Goal: Task Accomplishment & Management: Use online tool/utility

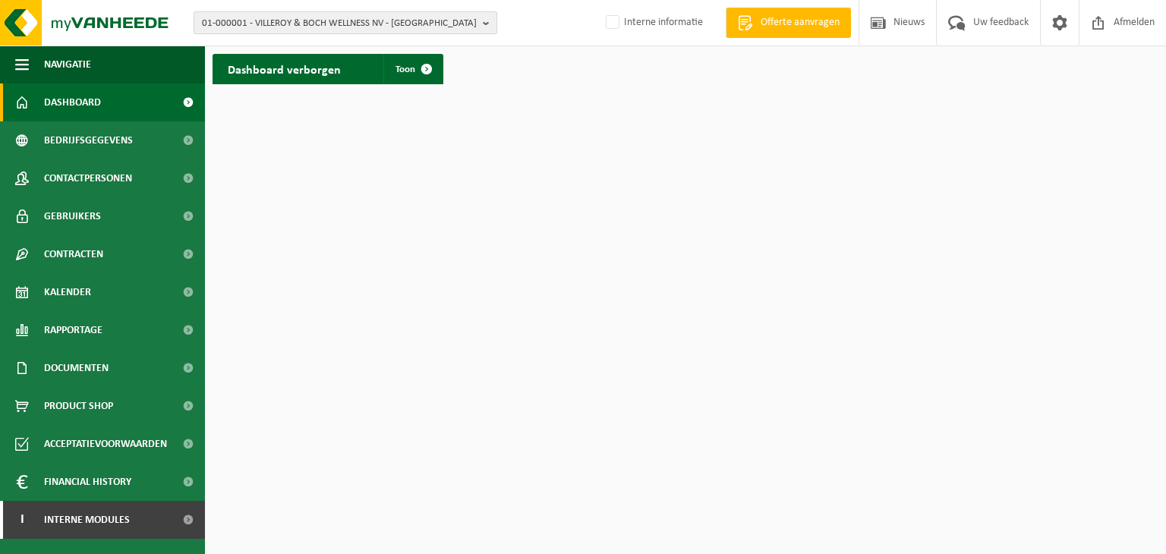
click at [326, 32] on span "01-000001 - VILLEROY & BOCH WELLNESS NV - [GEOGRAPHIC_DATA]" at bounding box center [339, 23] width 275 height 23
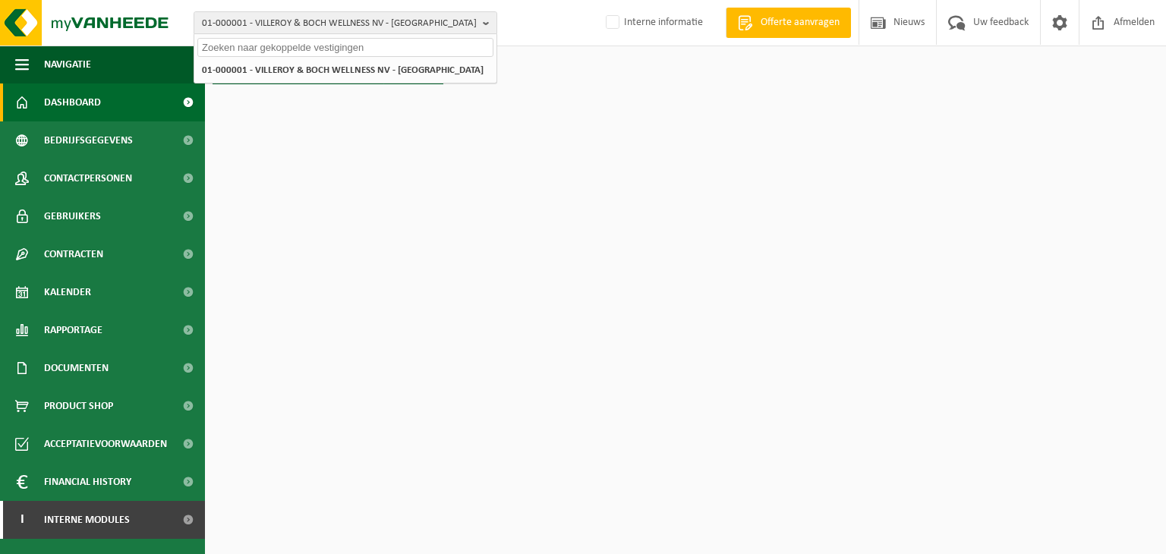
click at [322, 52] on input "text" at bounding box center [345, 47] width 296 height 19
click at [318, 56] on div at bounding box center [345, 46] width 302 height 24
click at [331, 46] on input "text" at bounding box center [345, 47] width 296 height 19
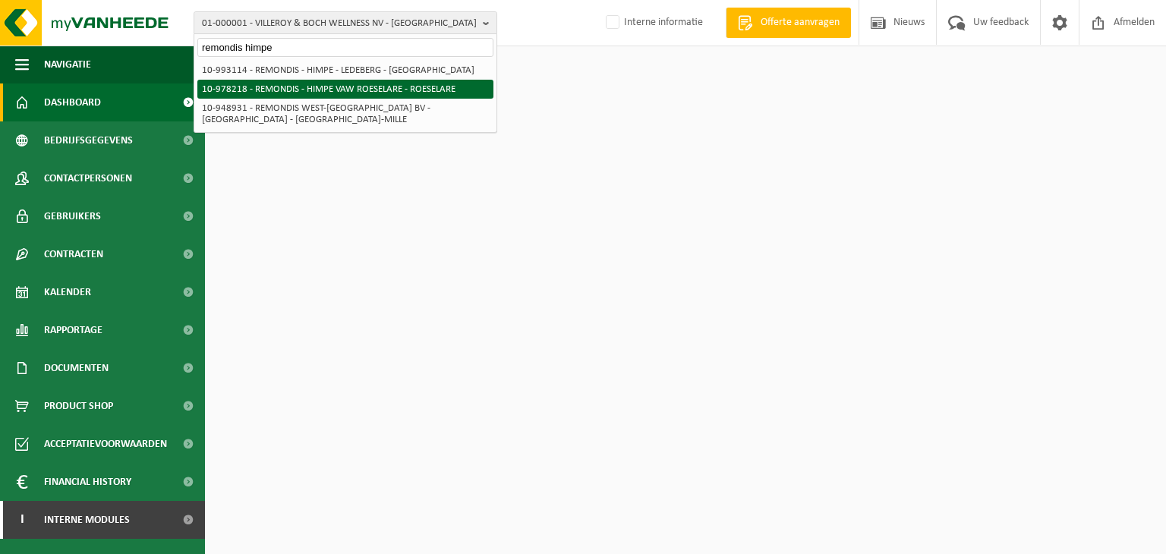
type input "remondis himpe"
click at [342, 82] on li "10-978218 - REMONDIS - HIMPE VAW ROESELARE - ROESELARE" at bounding box center [345, 89] width 296 height 19
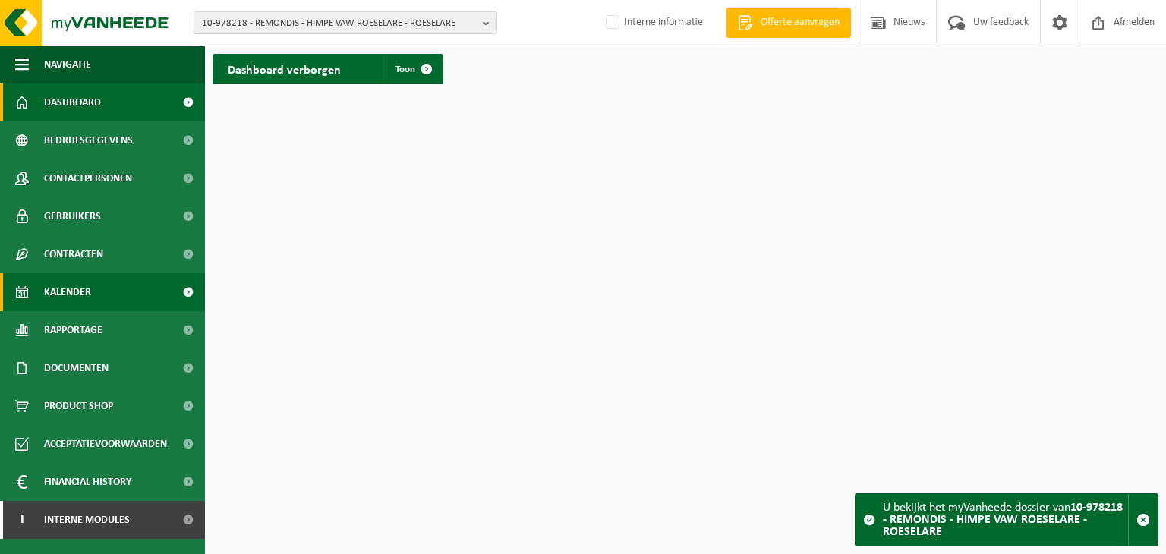
click at [98, 294] on link "Kalender" at bounding box center [102, 292] width 205 height 38
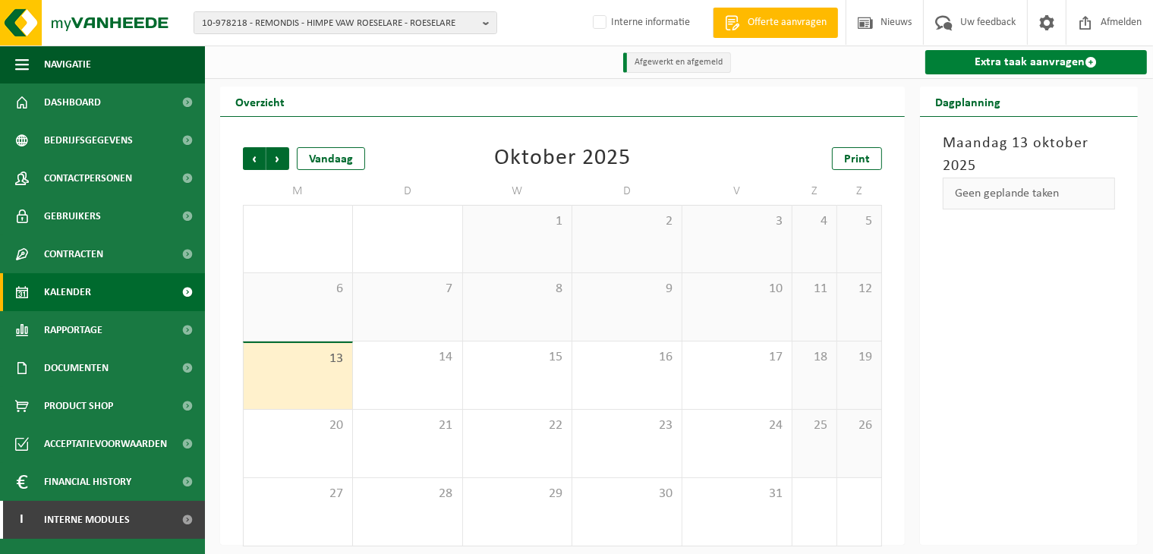
click at [1071, 64] on link "Extra taak aanvragen" at bounding box center [1036, 62] width 222 height 24
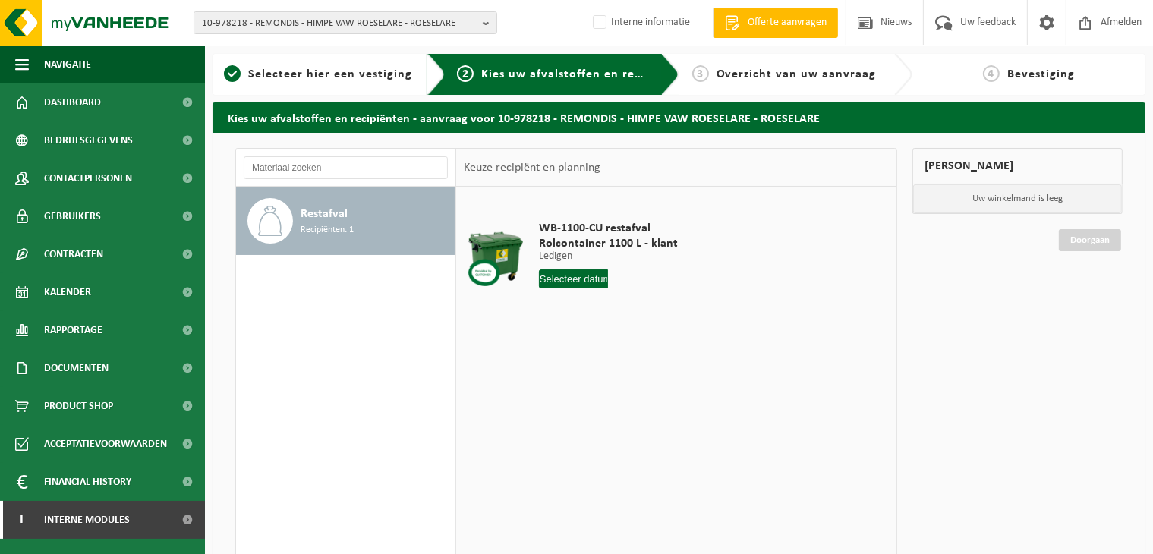
click at [400, 220] on div "Restafval Recipiënten: 1" at bounding box center [375, 221] width 150 height 46
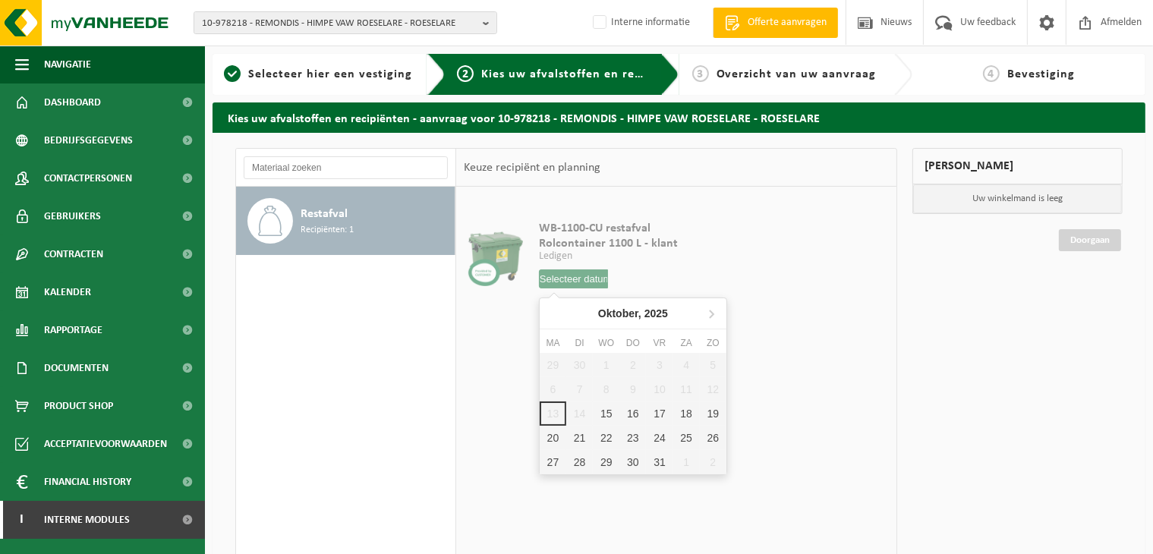
click at [580, 283] on input "text" at bounding box center [574, 278] width 70 height 19
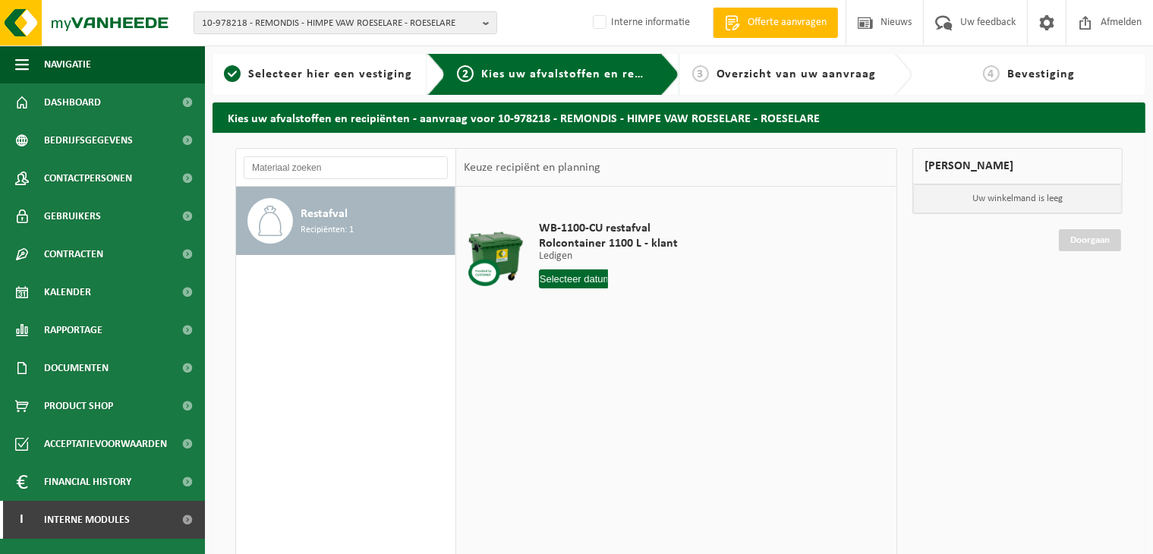
click at [568, 285] on input "text" at bounding box center [574, 278] width 70 height 19
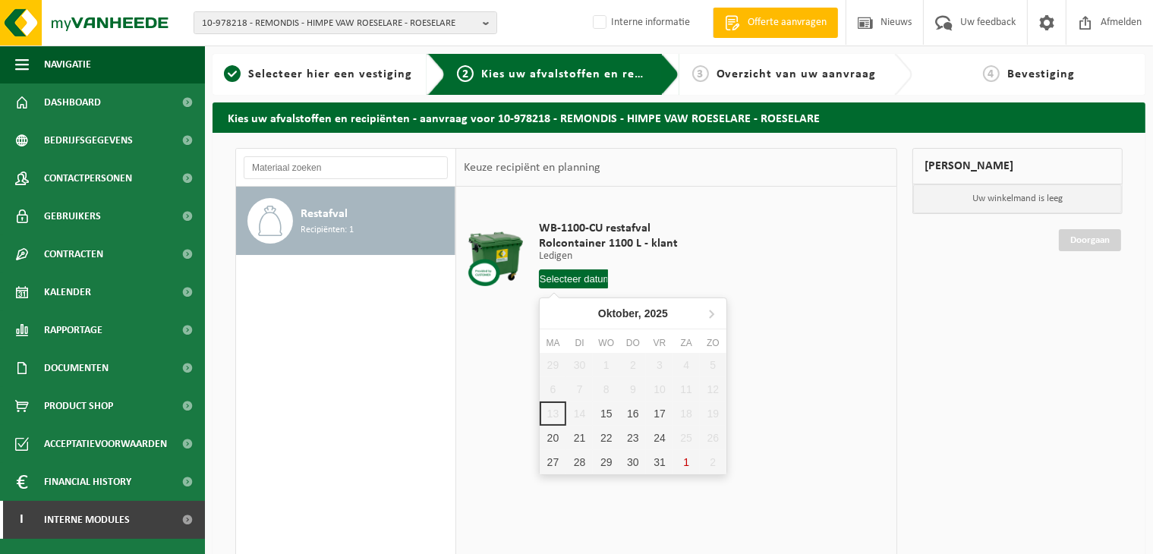
click at [467, 338] on div "WB-1100-CU restafval Rolcontainer 1100 L - klant Ledigen Ledigen Ledigen 1 Aant…" at bounding box center [676, 414] width 440 height 455
